Goal: Task Accomplishment & Management: Manage account settings

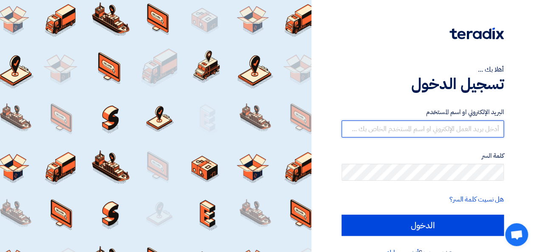
type input "[EMAIL_ADDRESS][DOMAIN_NAME]"
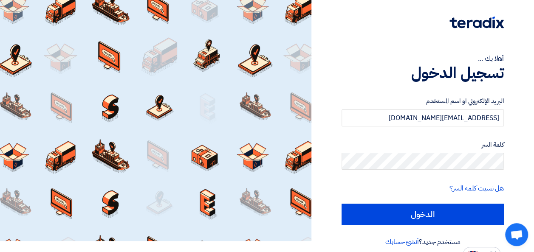
scroll to position [20, 0]
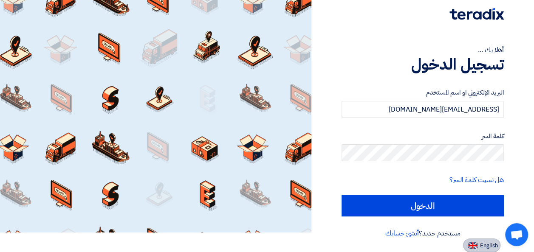
click at [476, 245] on img at bounding box center [472, 246] width 9 height 6
type input "Sign in"
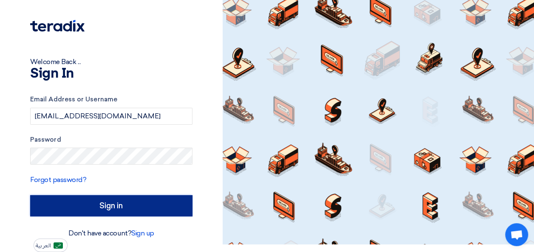
click at [108, 204] on input "Sign in" at bounding box center [111, 205] width 162 height 21
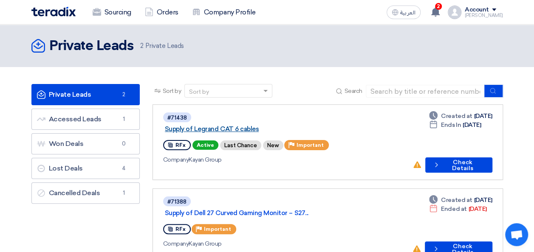
click at [211, 125] on link "Supply of Legrand CAT 6 cables" at bounding box center [271, 129] width 212 height 8
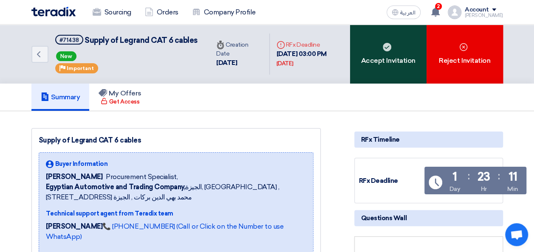
click at [403, 53] on div "Accept Invitation" at bounding box center [388, 54] width 76 height 59
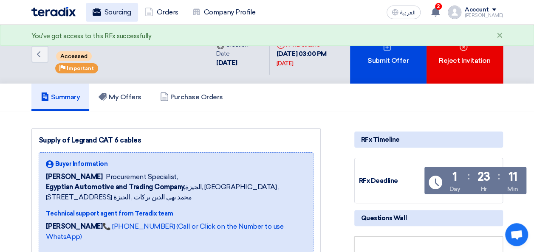
click at [112, 13] on link "Sourcing" at bounding box center [112, 12] width 52 height 19
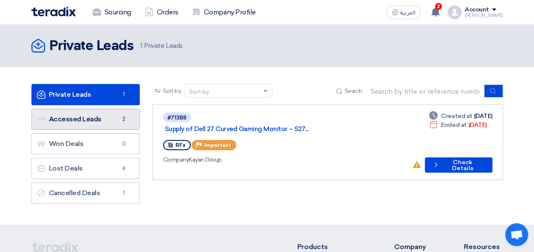
click at [99, 124] on link "Accessed Leads Accessed Leads 2" at bounding box center [85, 119] width 108 height 21
